Goal: Task Accomplishment & Management: Manage account settings

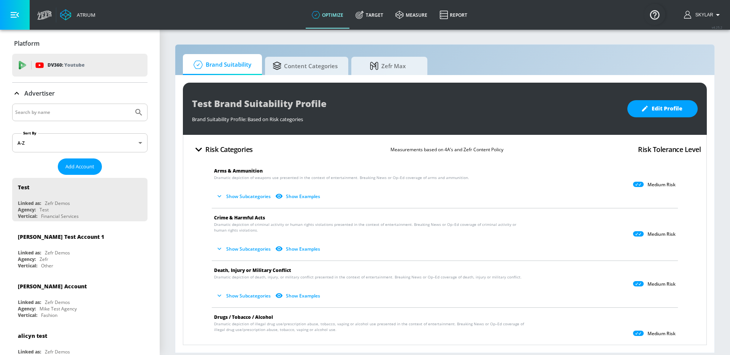
click at [54, 113] on input "Search by name" at bounding box center [72, 112] width 115 height 10
type input "universal"
click at [142, 109] on icon "Submit Search" at bounding box center [138, 112] width 9 height 9
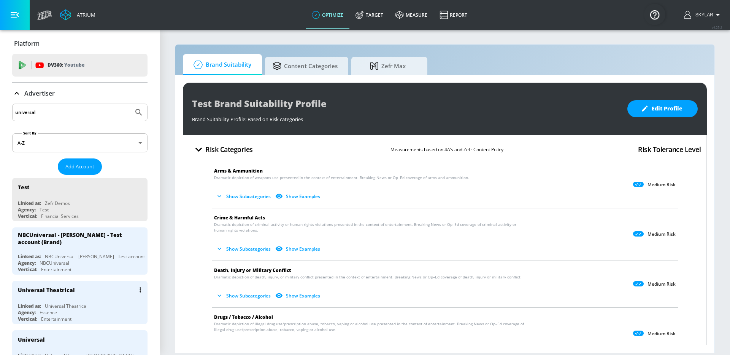
click at [81, 291] on div "Universal Theatrical" at bounding box center [82, 289] width 128 height 18
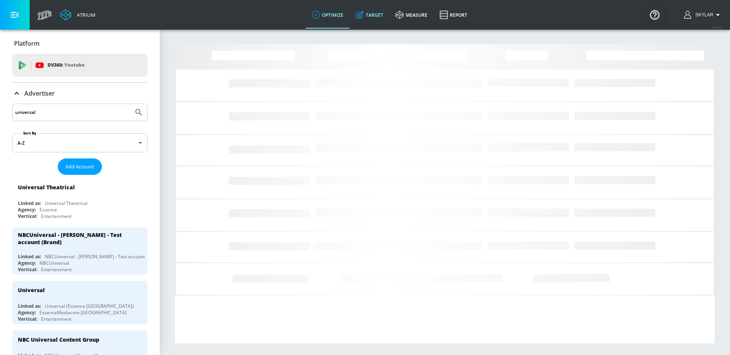
click at [370, 14] on link "Target" at bounding box center [370, 14] width 40 height 27
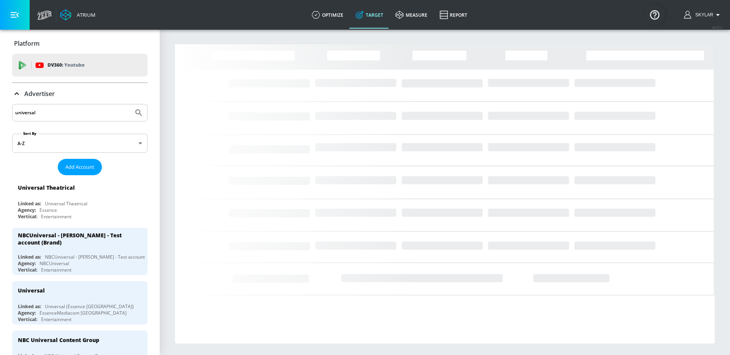
click at [19, 91] on icon at bounding box center [16, 93] width 9 height 9
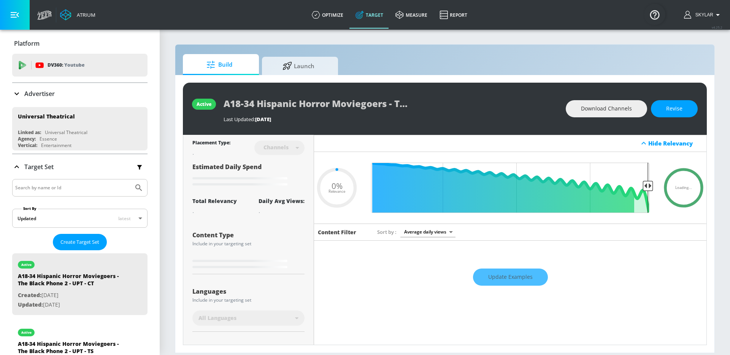
type input "0.05"
click at [43, 190] on input "Search by name or Id" at bounding box center [72, 188] width 115 height 10
type input "gabby"
click at [142, 185] on icon "Submit Search" at bounding box center [138, 187] width 9 height 9
click at [141, 190] on icon "Submit Search" at bounding box center [138, 187] width 6 height 6
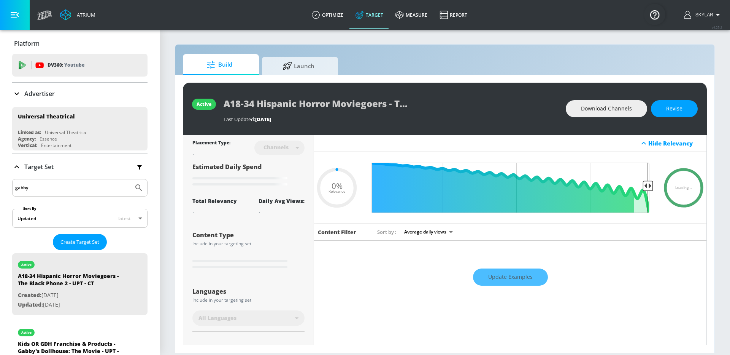
type input "0.6"
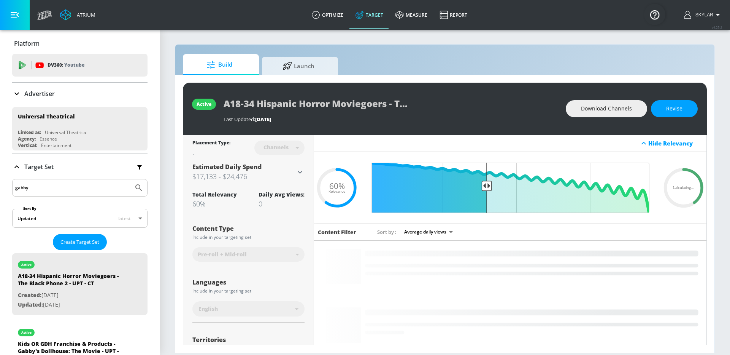
click at [51, 189] on input "gabby" at bounding box center [72, 188] width 115 height 10
click at [130, 179] on button "Submit Search" at bounding box center [138, 187] width 17 height 17
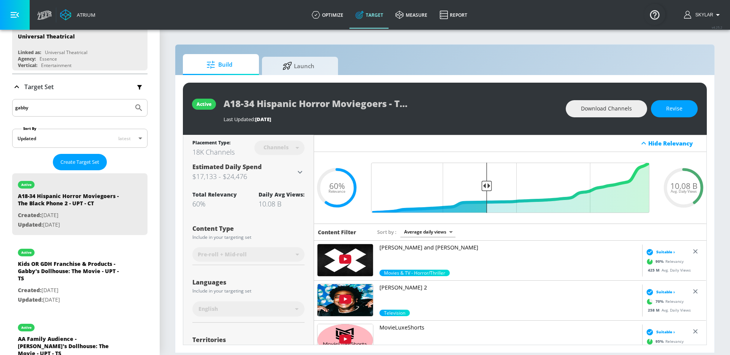
scroll to position [312, 0]
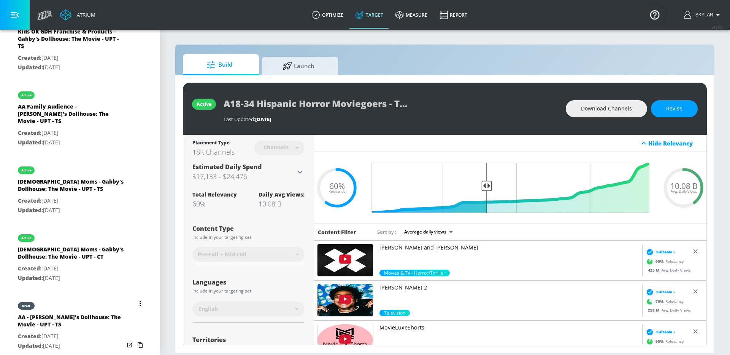
click at [71, 320] on div "AA - [PERSON_NAME]'s Dollhouse: The Movie - UPT - TS" at bounding box center [71, 322] width 107 height 18
type input "AA - [PERSON_NAME]'s Dollhouse: The Movie - UPT - TS"
type input "videos"
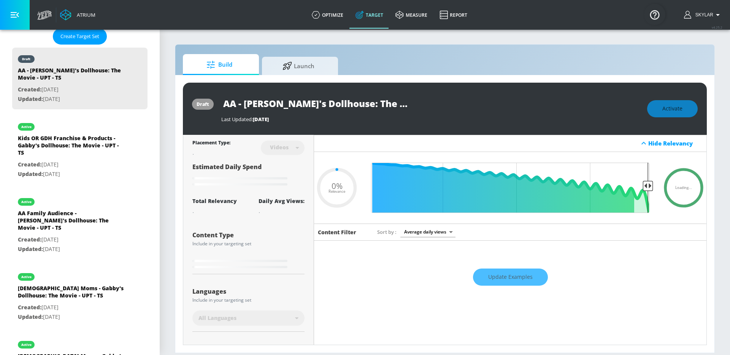
scroll to position [205, 0]
type input "0.75"
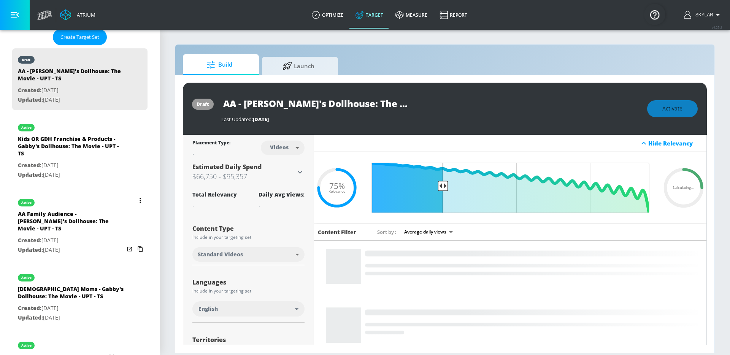
click at [49, 245] on p "Updated: [DATE]" at bounding box center [71, 250] width 107 height 10
type input "AA Family Audience - [PERSON_NAME]'s Dollhouse: The Movie - UPT - TS"
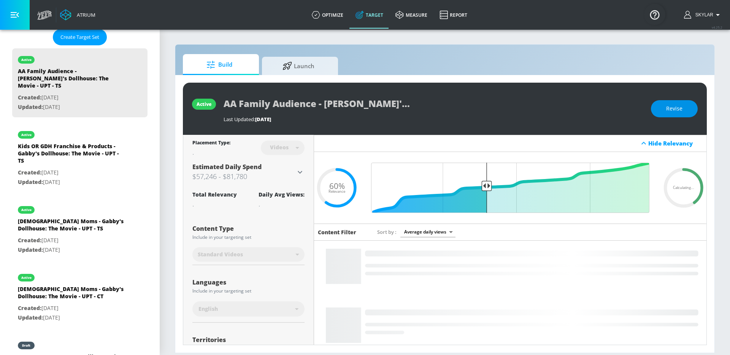
click at [678, 110] on span "Revise" at bounding box center [675, 109] width 16 height 10
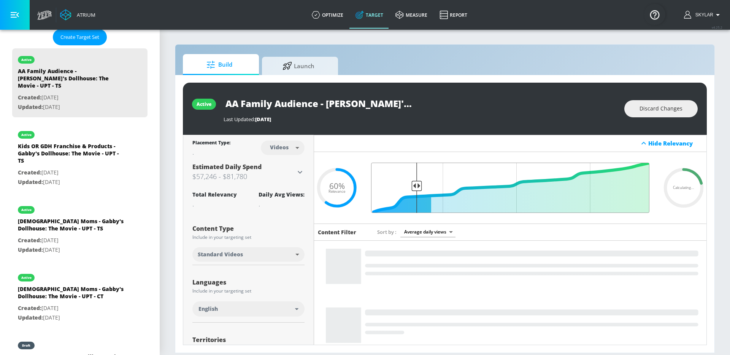
drag, startPoint x: 488, startPoint y: 185, endPoint x: 417, endPoint y: 185, distance: 71.5
click at [417, 185] on input "Final Threshold" at bounding box center [511, 187] width 286 height 50
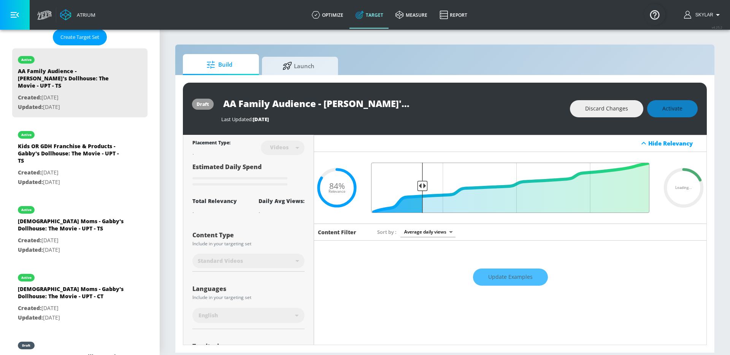
drag, startPoint x: 417, startPoint y: 185, endPoint x: 422, endPoint y: 185, distance: 4.6
click at [422, 185] on input "Final Threshold" at bounding box center [511, 187] width 286 height 50
drag, startPoint x: 426, startPoint y: 185, endPoint x: 430, endPoint y: 186, distance: 4.3
click at [430, 186] on input "Final Threshold" at bounding box center [511, 187] width 286 height 50
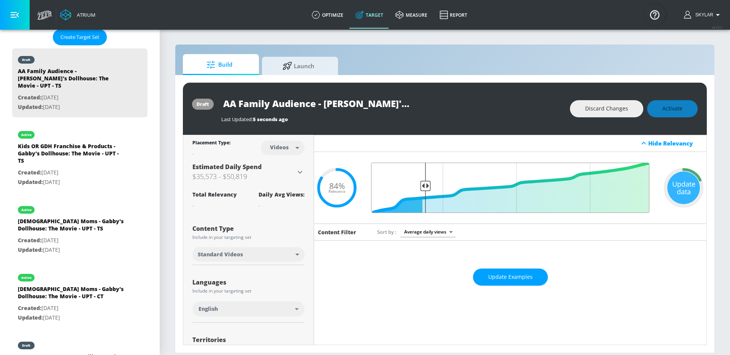
drag, startPoint x: 419, startPoint y: 185, endPoint x: 424, endPoint y: 186, distance: 5.4
type input "0.81"
click at [424, 186] on input "Final Threshold" at bounding box center [511, 187] width 286 height 50
click at [687, 111] on div "Discard Changes Activate" at bounding box center [634, 108] width 128 height 17
click at [667, 108] on div "Discard Changes Activate" at bounding box center [634, 108] width 128 height 17
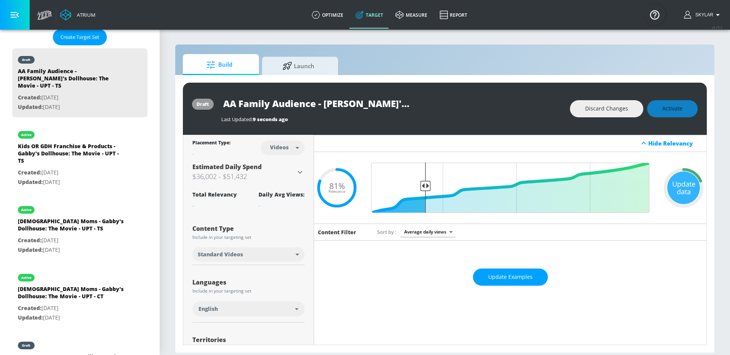
click at [483, 116] on div "Last Updated: 9 seconds ago" at bounding box center [391, 119] width 341 height 7
click at [677, 106] on div "Discard Changes Activate" at bounding box center [634, 108] width 128 height 17
click at [679, 109] on span "Activate" at bounding box center [673, 109] width 20 height 10
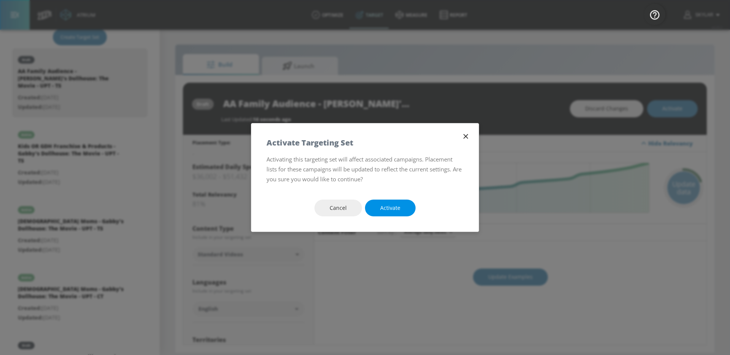
click at [404, 204] on button "Activate" at bounding box center [390, 207] width 51 height 17
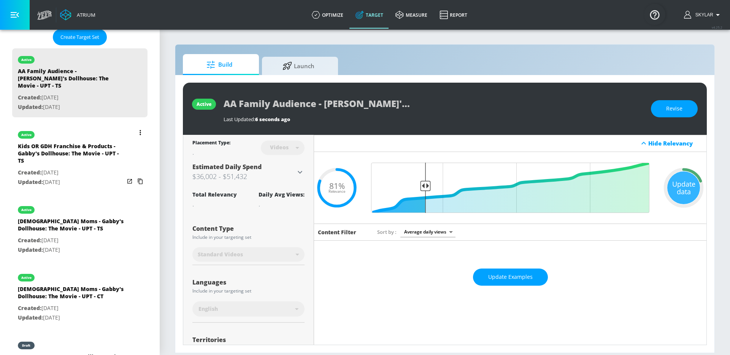
click at [91, 158] on div "Kids OR GDH Franchise & Products - Gabby's Dollhouse: The Movie - UPT - TS" at bounding box center [71, 154] width 107 height 25
type input "Kids OR GDH Franchise & Products - Gabby's Dollhouse: The Movie - UPT - TS"
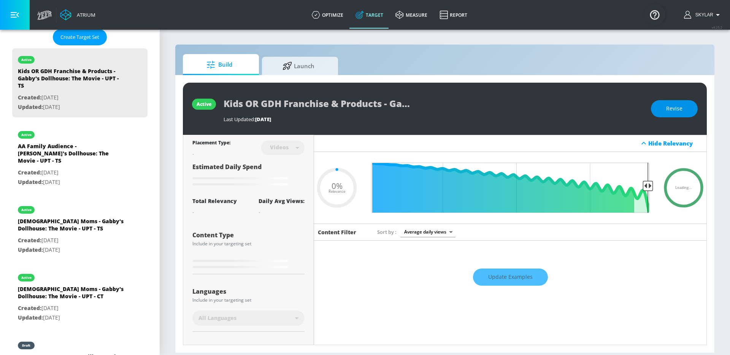
click at [673, 107] on span "Revise" at bounding box center [675, 109] width 16 height 10
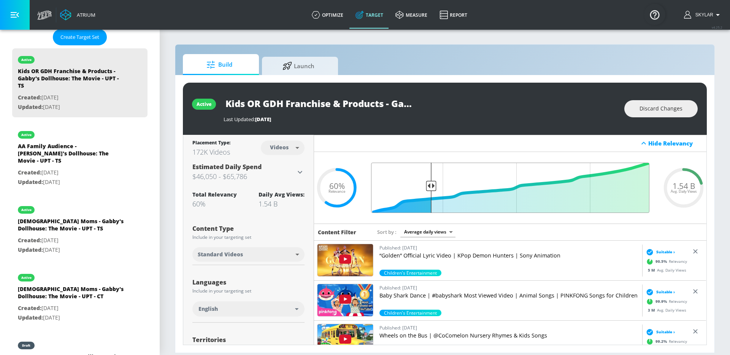
type input "0.79"
drag, startPoint x: 487, startPoint y: 188, endPoint x: 431, endPoint y: 186, distance: 55.6
click at [432, 187] on input "Final Threshold" at bounding box center [511, 187] width 286 height 50
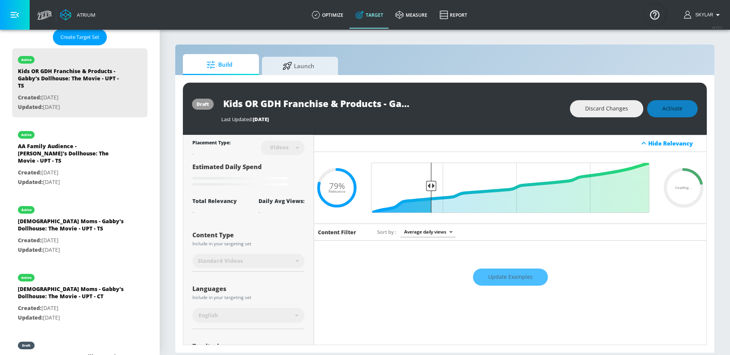
click at [667, 111] on div "Discard Changes Activate" at bounding box center [634, 108] width 128 height 17
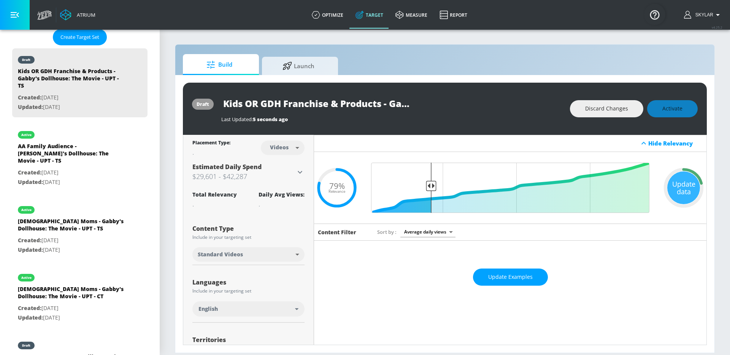
click at [686, 111] on div "Discard Changes Activate" at bounding box center [634, 108] width 128 height 17
click at [678, 107] on span "Activate" at bounding box center [673, 109] width 20 height 10
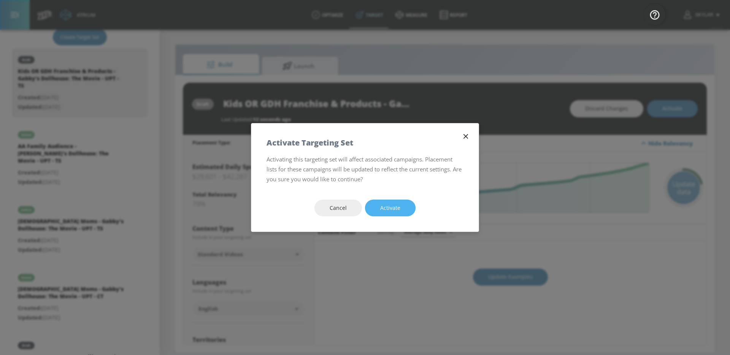
click at [388, 210] on span "Activate" at bounding box center [390, 208] width 20 height 10
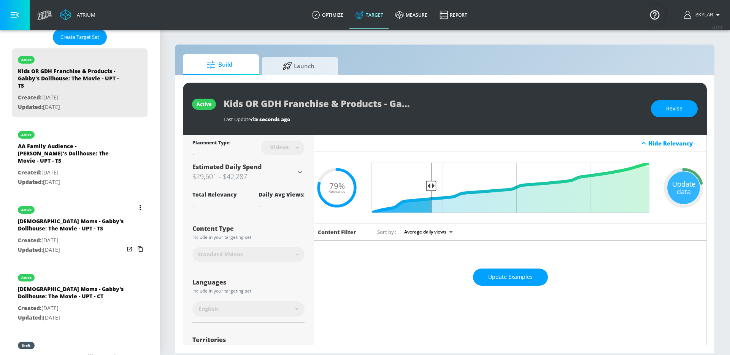
click at [40, 217] on div "[DEMOGRAPHIC_DATA] Moms - Gabby's Dollhouse: The Movie - UPT - TS" at bounding box center [71, 226] width 107 height 18
type input "[DEMOGRAPHIC_DATA] Moms - Gabby's Dollhouse: The Movie - UPT - TS"
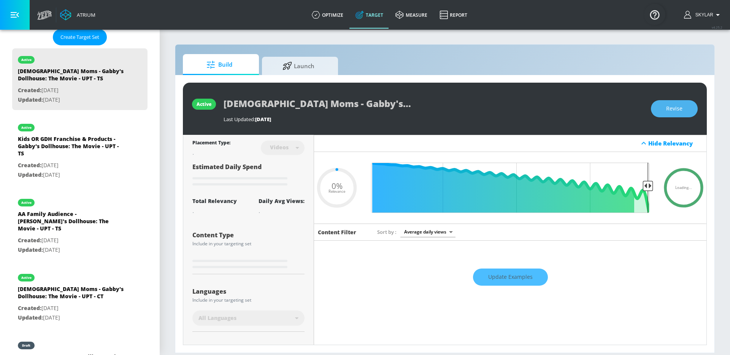
click at [687, 115] on button "Revise" at bounding box center [674, 108] width 47 height 17
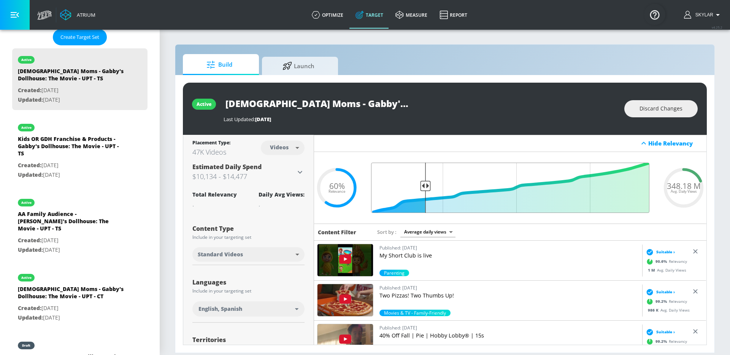
drag, startPoint x: 487, startPoint y: 186, endPoint x: 425, endPoint y: 188, distance: 61.7
type input "0.81"
click at [425, 188] on input "Final Threshold" at bounding box center [511, 187] width 286 height 50
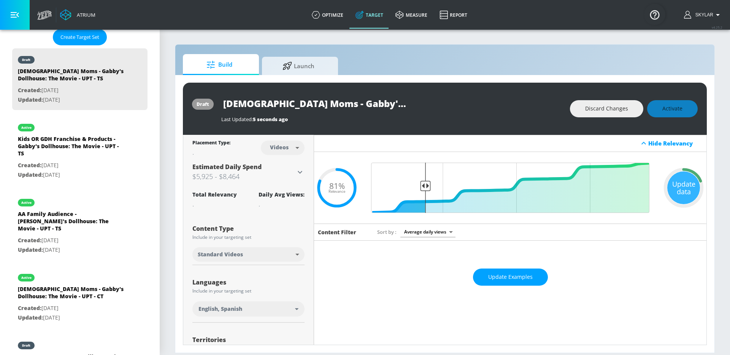
click at [671, 112] on div "Discard Changes Activate" at bounding box center [634, 108] width 128 height 17
click at [679, 109] on span "Activate" at bounding box center [673, 109] width 20 height 10
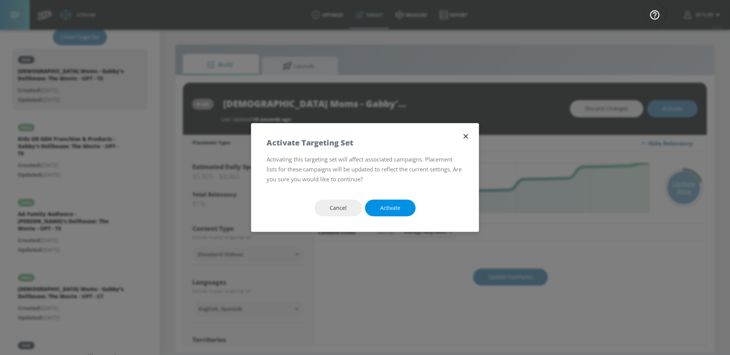
click at [397, 207] on span "Activate" at bounding box center [390, 208] width 20 height 10
